Goal: Information Seeking & Learning: Find specific fact

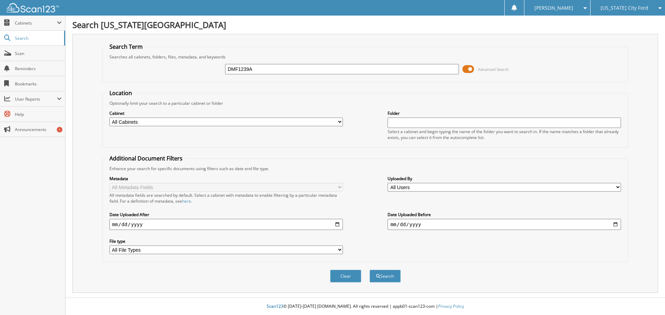
type input "DMF1239A"
click at [369, 270] on button "Search" at bounding box center [384, 276] width 31 height 13
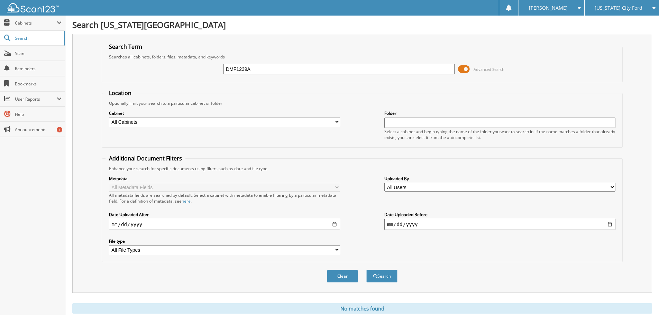
drag, startPoint x: 259, startPoint y: 71, endPoint x: 198, endPoint y: 58, distance: 62.5
click at [198, 58] on fieldset "Search Term Searches all cabinets, folders, files, metadata, and keywords DMF12…" at bounding box center [362, 62] width 521 height 39
type input "P1125A"
click at [367, 270] on button "Search" at bounding box center [382, 276] width 31 height 13
drag, startPoint x: 255, startPoint y: 72, endPoint x: 177, endPoint y: 71, distance: 78.9
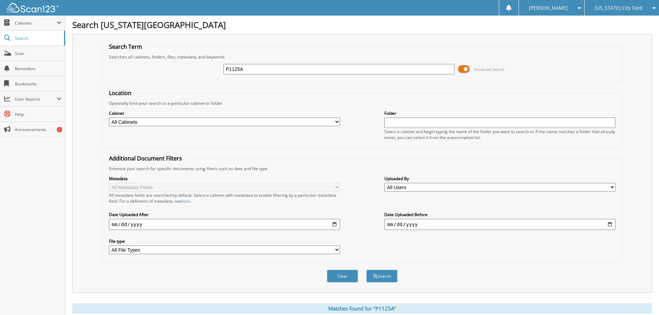
click at [177, 72] on div "P1125A Advanced Search" at bounding box center [363, 69] width 514 height 19
type input "MF1096A"
click at [367, 270] on button "Search" at bounding box center [382, 276] width 31 height 13
drag, startPoint x: 219, startPoint y: 67, endPoint x: 195, endPoint y: 53, distance: 27.8
click at [195, 53] on fieldset "Search Term Searches all cabinets, folders, files, metadata, and keywords MF109…" at bounding box center [362, 62] width 521 height 39
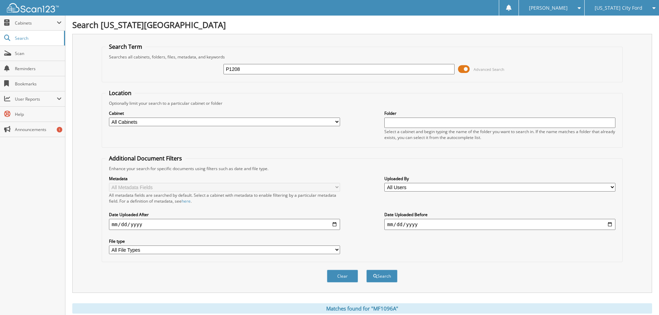
type input "P1208"
click at [367, 270] on button "Search" at bounding box center [382, 276] width 31 height 13
drag, startPoint x: 246, startPoint y: 67, endPoint x: 191, endPoint y: 56, distance: 56.1
click at [191, 56] on fieldset "Search Term Searches all cabinets, folders, files, metadata, and keywords P1208…" at bounding box center [362, 62] width 521 height 39
type input "MF1181A"
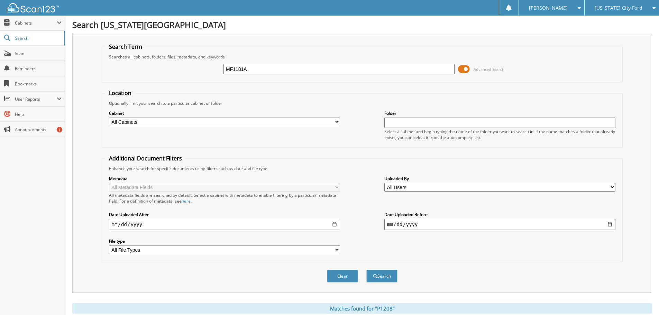
click at [367, 270] on button "Search" at bounding box center [382, 276] width 31 height 13
drag, startPoint x: 247, startPoint y: 72, endPoint x: 216, endPoint y: 73, distance: 31.5
click at [216, 73] on div "MF1181A Advanced Search" at bounding box center [363, 69] width 514 height 19
type input "DMF1353"
click at [367, 270] on button "Search" at bounding box center [382, 276] width 31 height 13
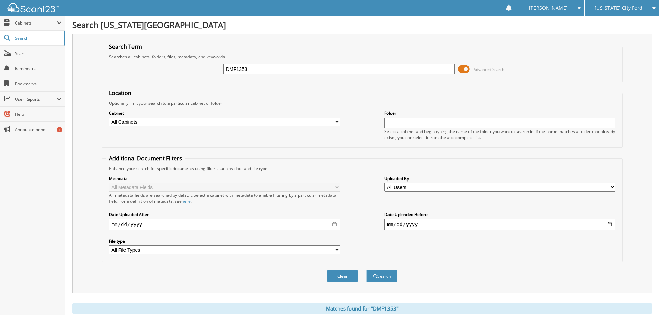
drag, startPoint x: 248, startPoint y: 70, endPoint x: 217, endPoint y: 70, distance: 31.5
click at [217, 70] on div "DMF1353 Advanced Search" at bounding box center [363, 69] width 514 height 19
type input "MF1052"
click at [367, 270] on button "Search" at bounding box center [382, 276] width 31 height 13
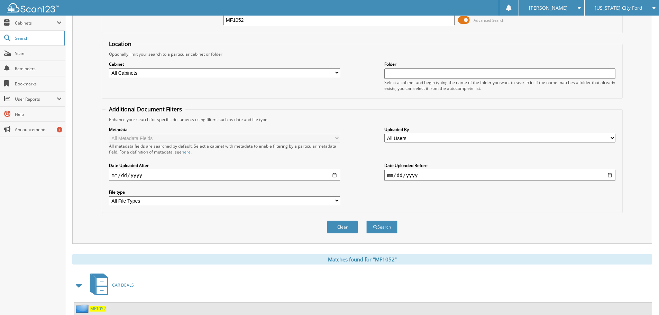
scroll to position [116, 0]
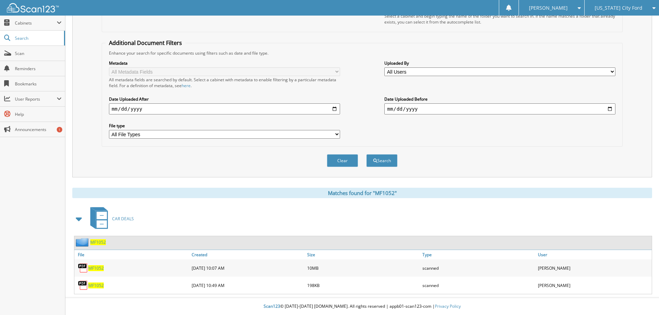
click at [94, 269] on span "MF1052" at bounding box center [96, 268] width 16 height 6
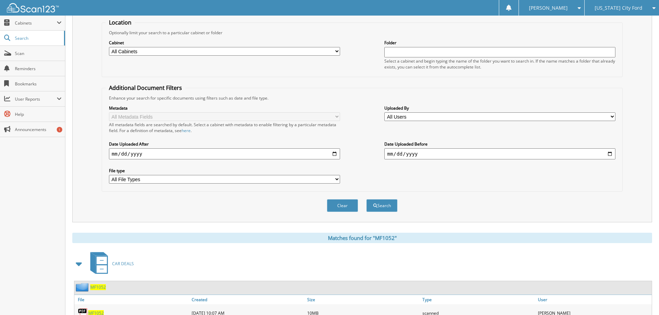
scroll to position [0, 0]
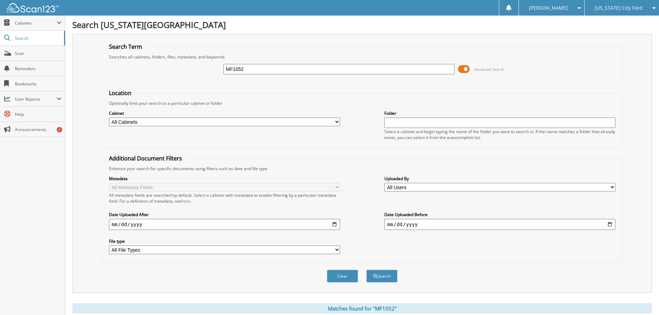
drag, startPoint x: 220, startPoint y: 71, endPoint x: 143, endPoint y: 48, distance: 80.2
click at [143, 48] on fieldset "Search Term Searches all cabinets, folders, files, metadata, and keywords MF105…" at bounding box center [362, 62] width 521 height 39
type input "MF1309"
click at [367, 270] on button "Search" at bounding box center [382, 276] width 31 height 13
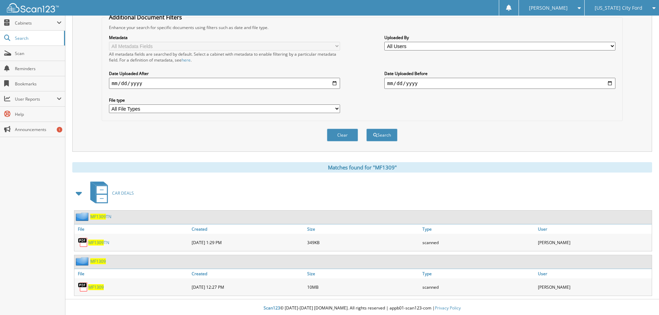
scroll to position [143, 0]
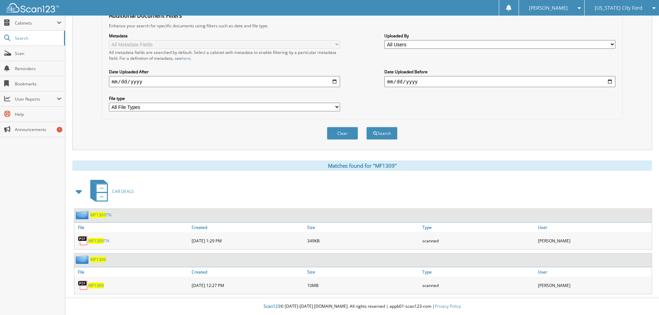
click at [616, 8] on span "[US_STATE] City Ford" at bounding box center [619, 8] width 48 height 4
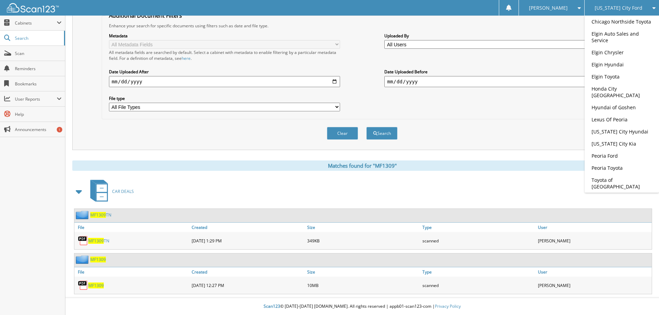
drag, startPoint x: 614, startPoint y: 134, endPoint x: 429, endPoint y: 209, distance: 200.0
click at [613, 133] on link "[US_STATE] City Hyundai" at bounding box center [622, 132] width 74 height 12
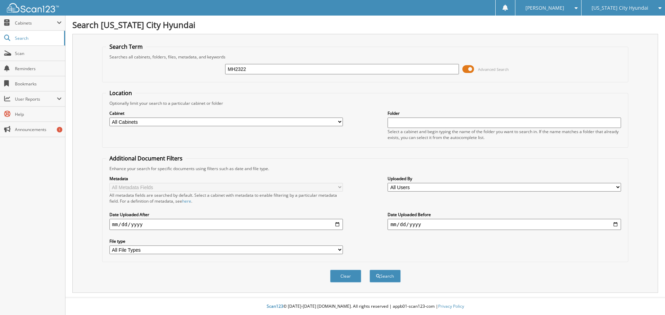
type input "MH2322"
click at [369, 270] on button "Search" at bounding box center [384, 276] width 31 height 13
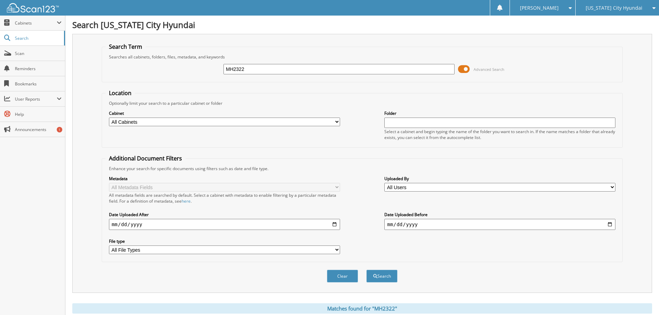
drag, startPoint x: 243, startPoint y: 69, endPoint x: 188, endPoint y: 56, distance: 56.1
click at [188, 56] on fieldset "Search Term Searches all cabinets, folders, files, metadata, and keywords MH232…" at bounding box center [362, 62] width 521 height 39
type input "MH2360"
click at [367, 270] on button "Search" at bounding box center [382, 276] width 31 height 13
drag, startPoint x: 233, startPoint y: 73, endPoint x: 201, endPoint y: 70, distance: 31.7
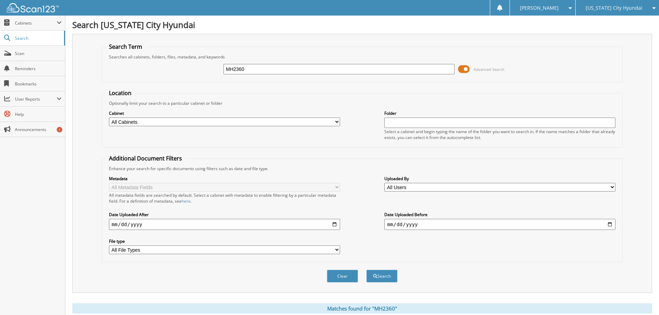
click at [201, 70] on div "MH2360 Advanced Search" at bounding box center [363, 69] width 514 height 19
type input "DMH2224"
click at [367, 270] on button "Search" at bounding box center [382, 276] width 31 height 13
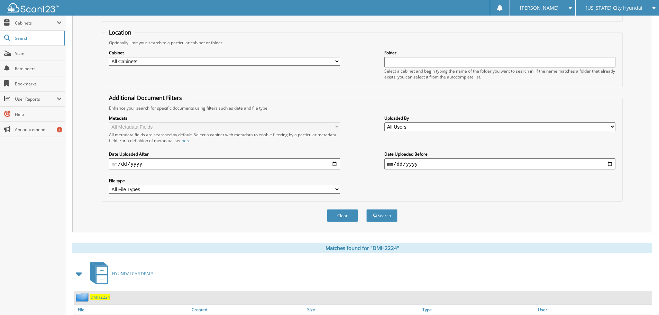
scroll to position [14, 0]
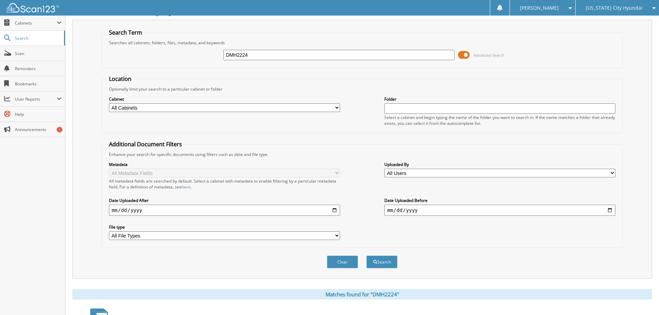
drag, startPoint x: 258, startPoint y: 54, endPoint x: 190, endPoint y: 53, distance: 68.2
click at [190, 53] on div "DMH2224 Advanced Search" at bounding box center [363, 55] width 514 height 19
type input "DMH2341"
click at [367, 256] on button "Search" at bounding box center [382, 262] width 31 height 13
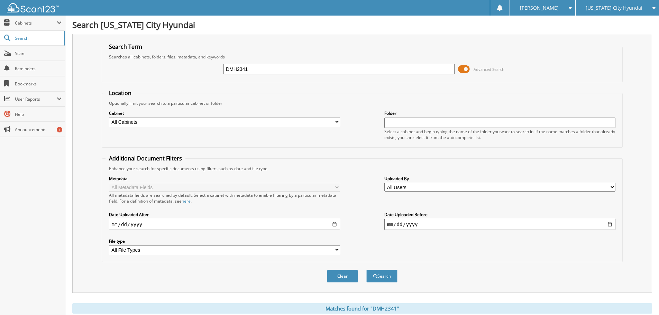
drag, startPoint x: 257, startPoint y: 70, endPoint x: 214, endPoint y: 70, distance: 43.3
click at [214, 70] on div "DMH2341 Advanced Search" at bounding box center [363, 69] width 514 height 19
type input "MH2330A"
click at [367, 270] on button "Search" at bounding box center [382, 276] width 31 height 13
drag, startPoint x: 235, startPoint y: 71, endPoint x: 167, endPoint y: 59, distance: 68.6
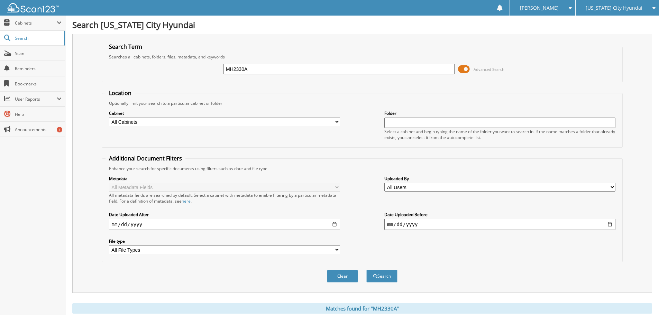
click at [167, 59] on fieldset "Search Term Searches all cabinets, folders, files, metadata, and keywords MH233…" at bounding box center [362, 62] width 521 height 39
type input "P40606A"
click at [367, 270] on button "Search" at bounding box center [382, 276] width 31 height 13
drag, startPoint x: 228, startPoint y: 71, endPoint x: 212, endPoint y: 69, distance: 16.1
click at [212, 69] on div "P40606A Advanced Search" at bounding box center [363, 69] width 514 height 19
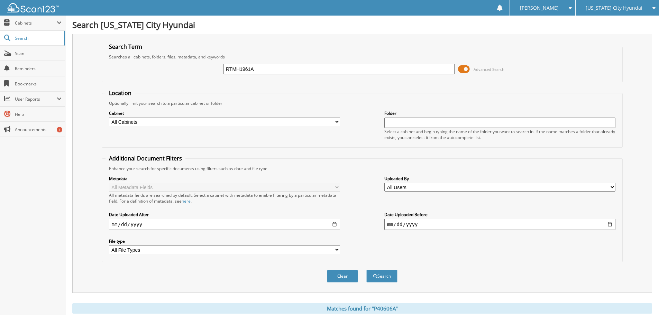
type input "RTMH1961A"
click at [367, 270] on button "Search" at bounding box center [382, 276] width 31 height 13
drag, startPoint x: 261, startPoint y: 70, endPoint x: 206, endPoint y: 60, distance: 55.5
click at [206, 60] on div "RTMH1961A Advanced Search" at bounding box center [363, 69] width 514 height 19
type input "XP40691"
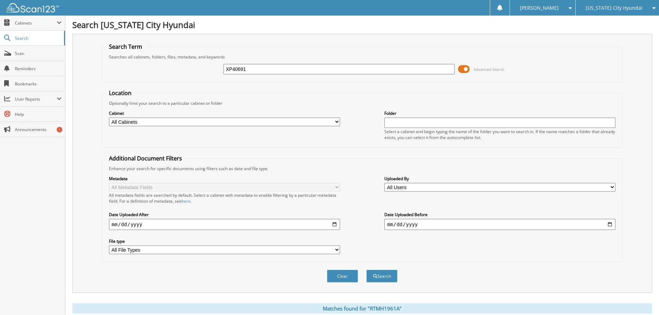
click at [367, 270] on button "Search" at bounding box center [382, 276] width 31 height 13
drag, startPoint x: 245, startPoint y: 74, endPoint x: 203, endPoint y: 70, distance: 42.4
click at [203, 70] on div "XP40691 Advanced Search" at bounding box center [363, 69] width 514 height 19
type input "MH2379A"
click at [367, 270] on button "Search" at bounding box center [382, 276] width 31 height 13
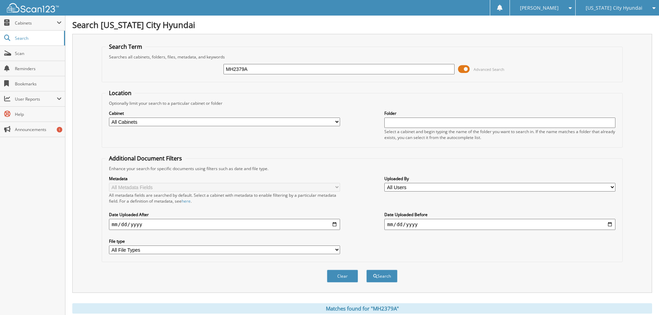
drag, startPoint x: 206, startPoint y: 60, endPoint x: 188, endPoint y: 60, distance: 18.0
click at [188, 60] on fieldset "Search Term Searches all cabinets, folders, files, metadata, and keywords MH237…" at bounding box center [362, 62] width 521 height 39
type input "P40685A"
click at [367, 270] on button "Search" at bounding box center [382, 276] width 31 height 13
drag, startPoint x: 214, startPoint y: 68, endPoint x: 194, endPoint y: 64, distance: 20.6
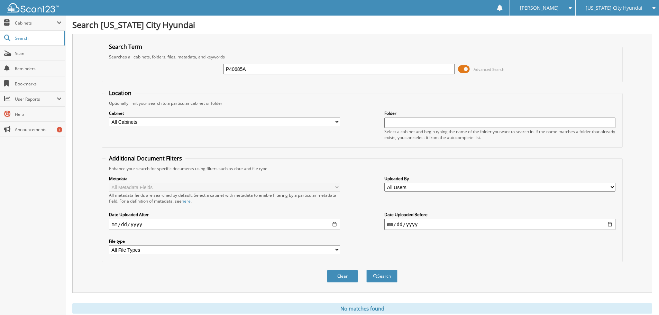
click at [194, 64] on div "P40685A Advanced Search" at bounding box center [363, 69] width 514 height 19
type input "MH2261A"
click at [367, 270] on button "Search" at bounding box center [382, 276] width 31 height 13
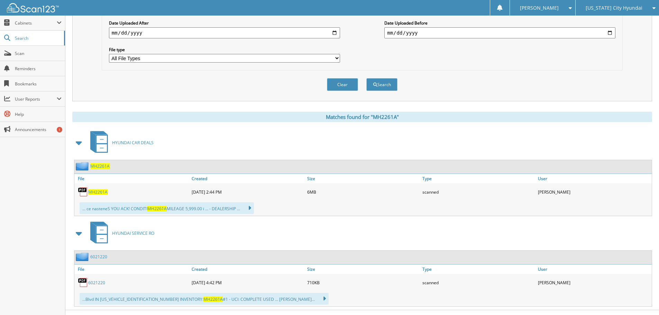
scroll to position [205, 0]
